Goal: Information Seeking & Learning: Learn about a topic

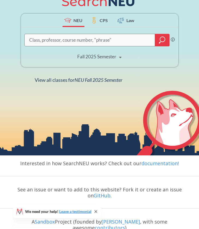
scroll to position [95, 0]
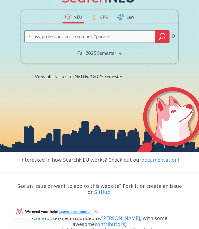
click at [118, 36] on input "search" at bounding box center [90, 36] width 122 height 11
type input "CS2800"
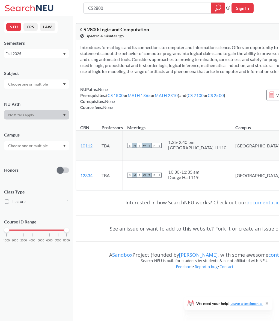
scroll to position [0, 2]
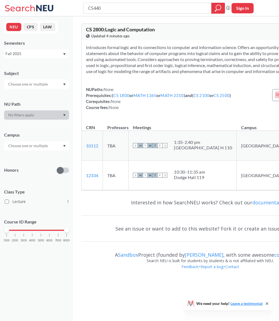
type input "CS4400"
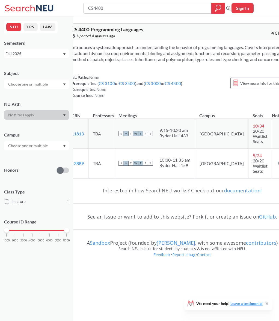
scroll to position [0, 17]
click at [100, 9] on input "CS4400" at bounding box center [148, 8] width 120 height 9
click at [40, 148] on input "text" at bounding box center [28, 146] width 46 height 7
click at [117, 8] on input "CS4400" at bounding box center [148, 8] width 120 height 9
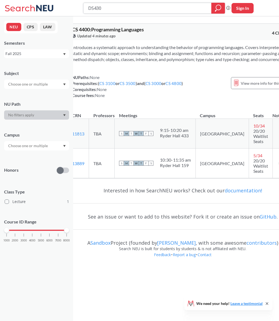
type input "DS4300"
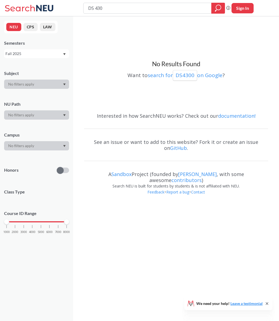
type input "DS 4300"
click at [141, 10] on input "DS 4300" at bounding box center [148, 8] width 120 height 9
type input "DS4400"
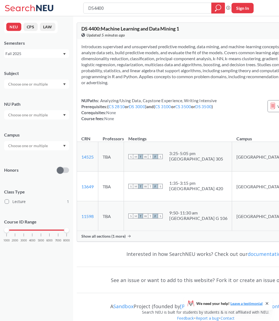
scroll to position [1, 7]
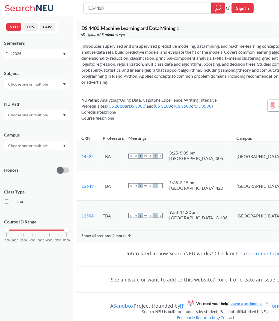
click at [115, 229] on div "Show all sections (1 more)" at bounding box center [205, 236] width 257 height 10
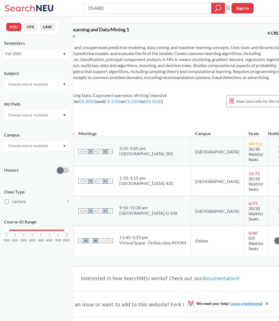
scroll to position [0, 52]
click at [147, 229] on div "11:45 - 1:25 pm" at bounding box center [152, 237] width 67 height 5
click at [114, 95] on div "Introduces supervised and unsupervised predictive modeling, data mining, and ma…" at bounding box center [160, 82] width 266 height 85
click at [199, 105] on span "View more info for this class" at bounding box center [260, 101] width 48 height 7
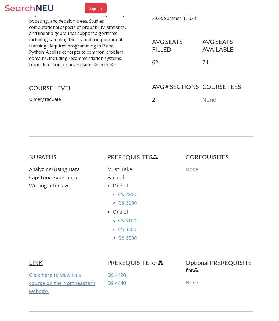
scroll to position [198, 0]
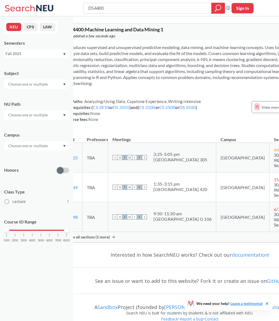
click at [128, 110] on link "DS 3000" at bounding box center [121, 107] width 16 height 5
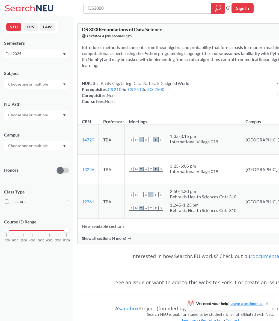
scroll to position [1, 2]
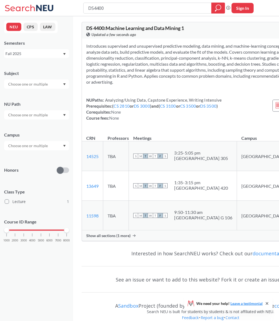
scroll to position [0, 23]
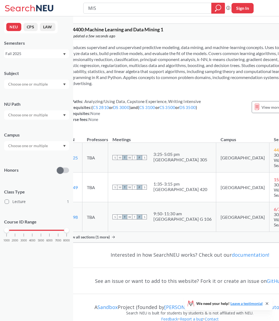
type input "MISM"
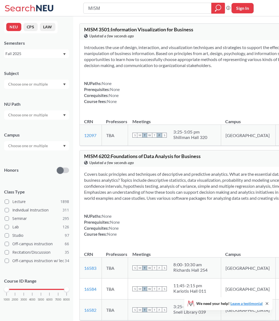
click at [118, 9] on input "MISM" at bounding box center [148, 8] width 120 height 9
type input "MATH3527"
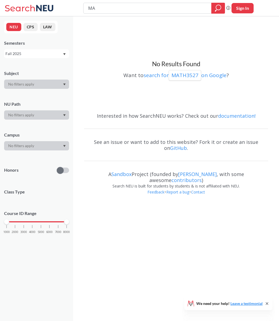
type input "M"
type input "DS4400"
